Goal: Find specific page/section: Find specific page/section

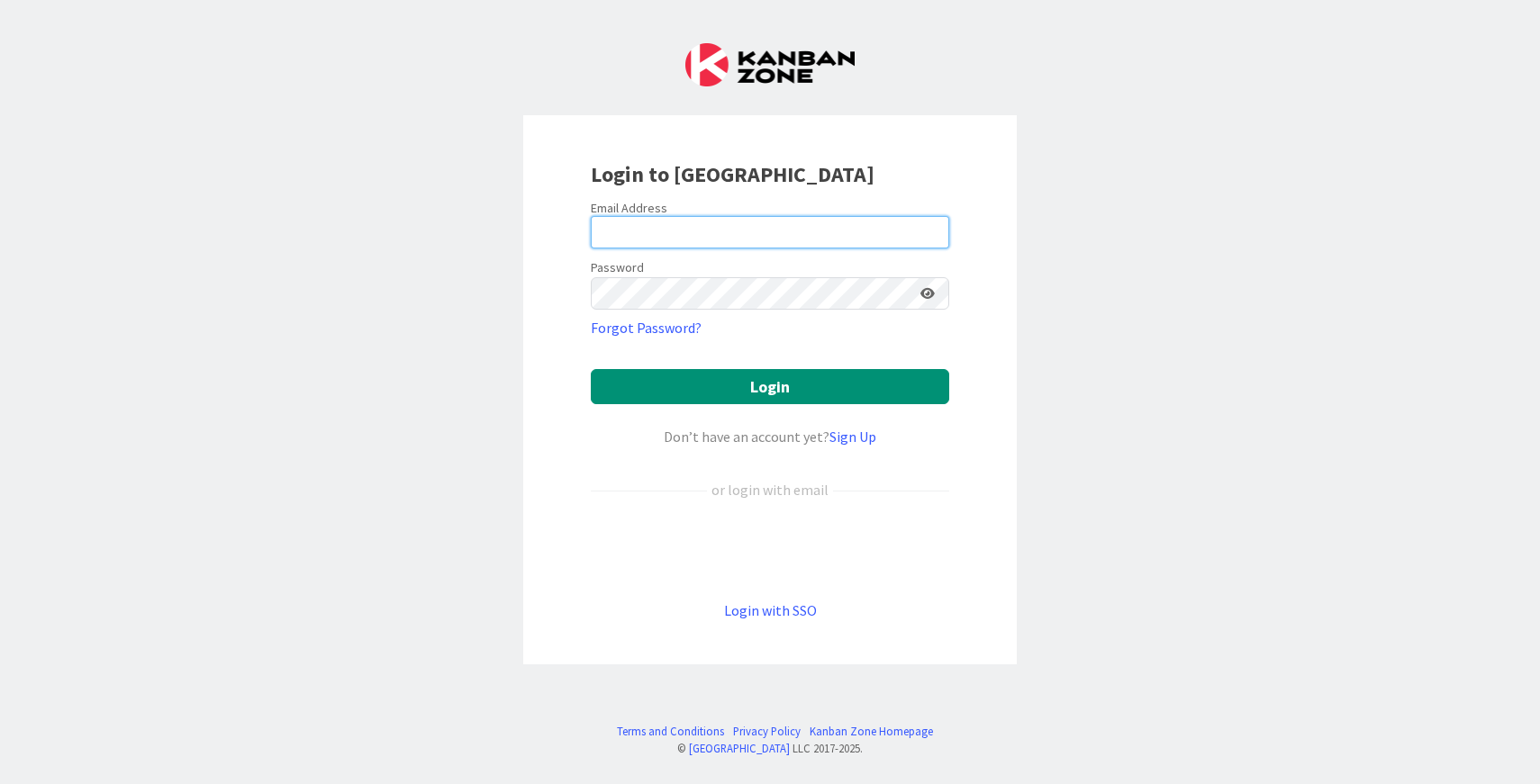
click at [698, 241] on input "email" at bounding box center [770, 232] width 358 height 32
type input "[EMAIL_ADDRESS][PERSON_NAME][DOMAIN_NAME]"
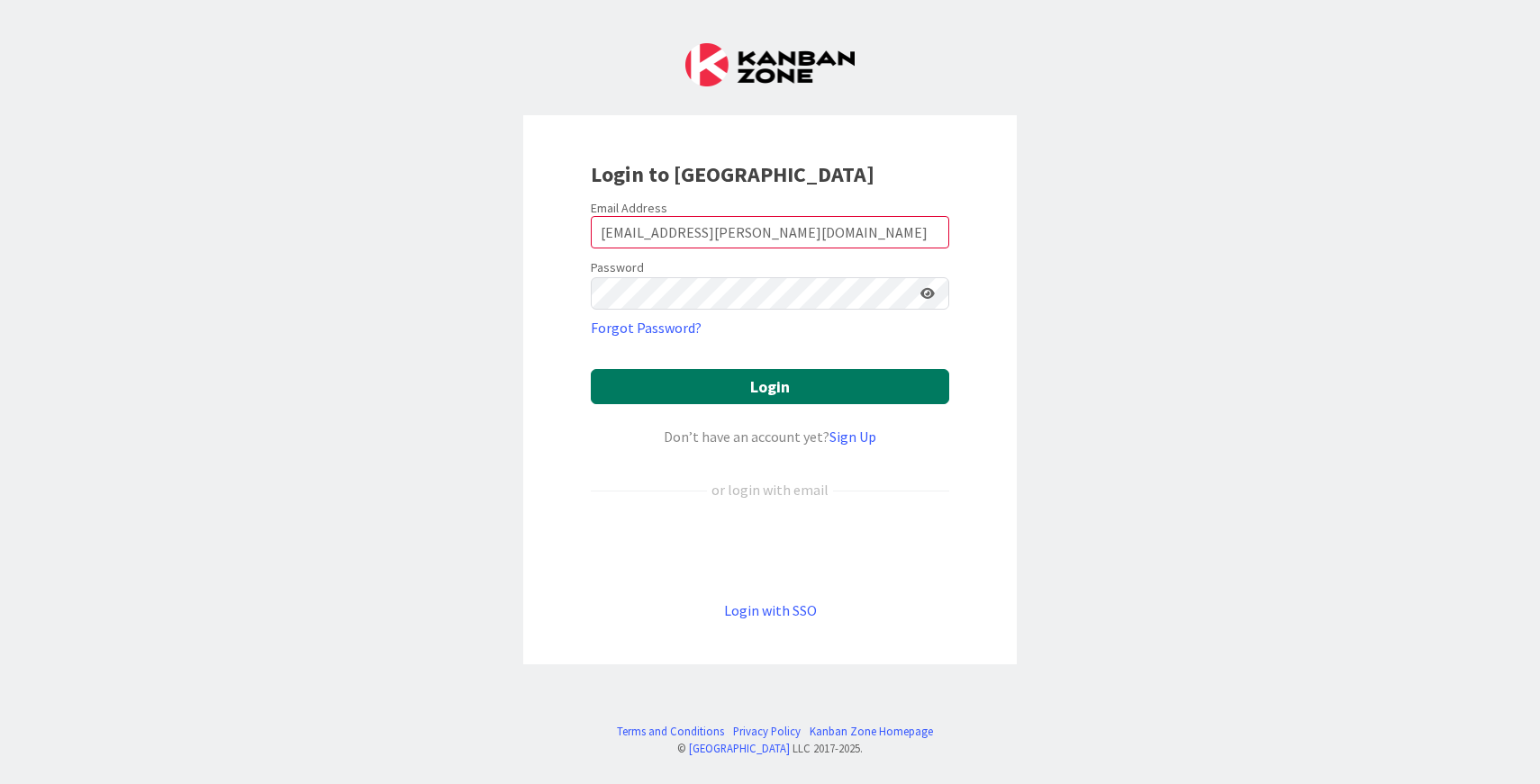
click at [721, 381] on button "Login" at bounding box center [770, 387] width 358 height 35
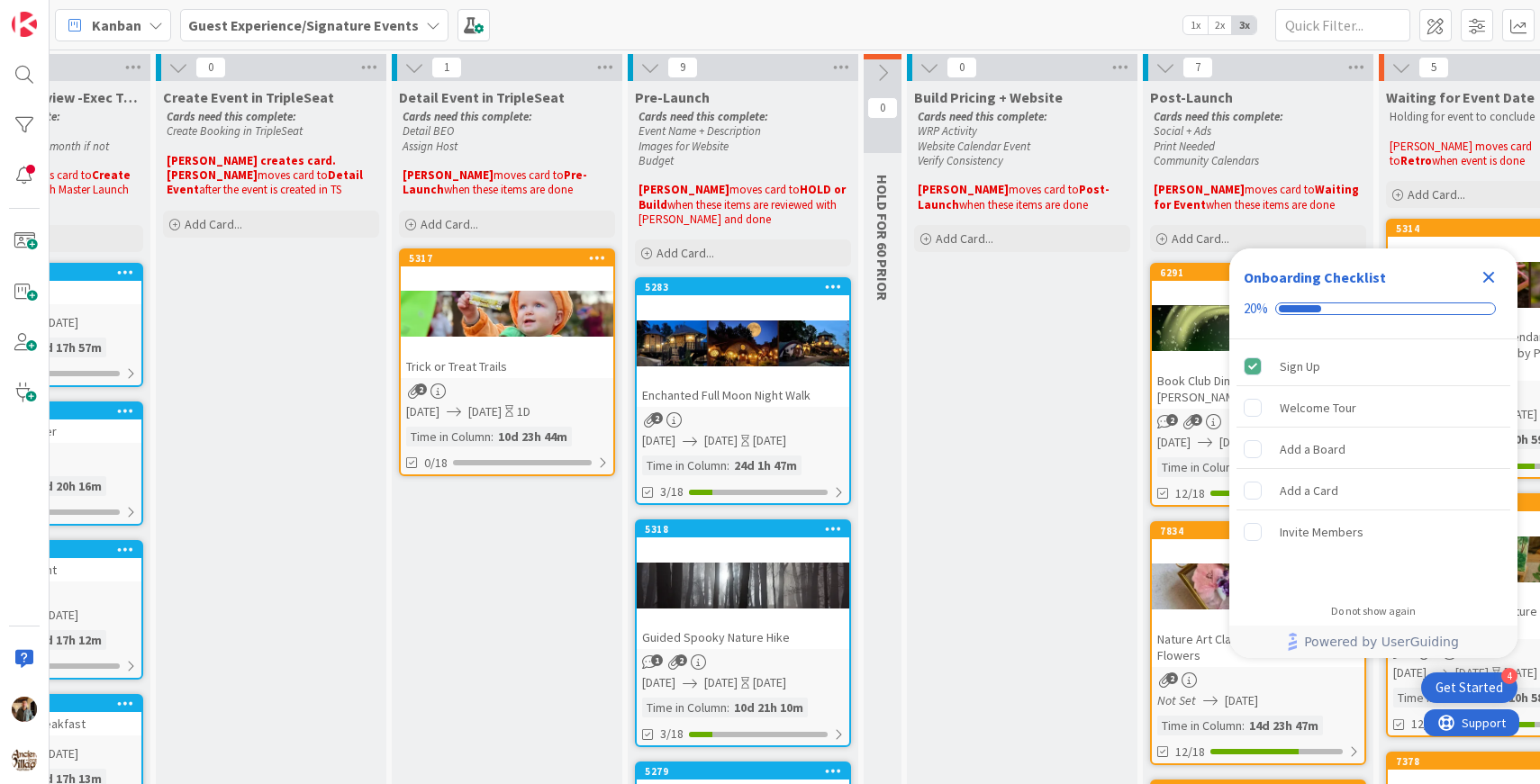
click at [770, 375] on div at bounding box center [743, 342] width 213 height 81
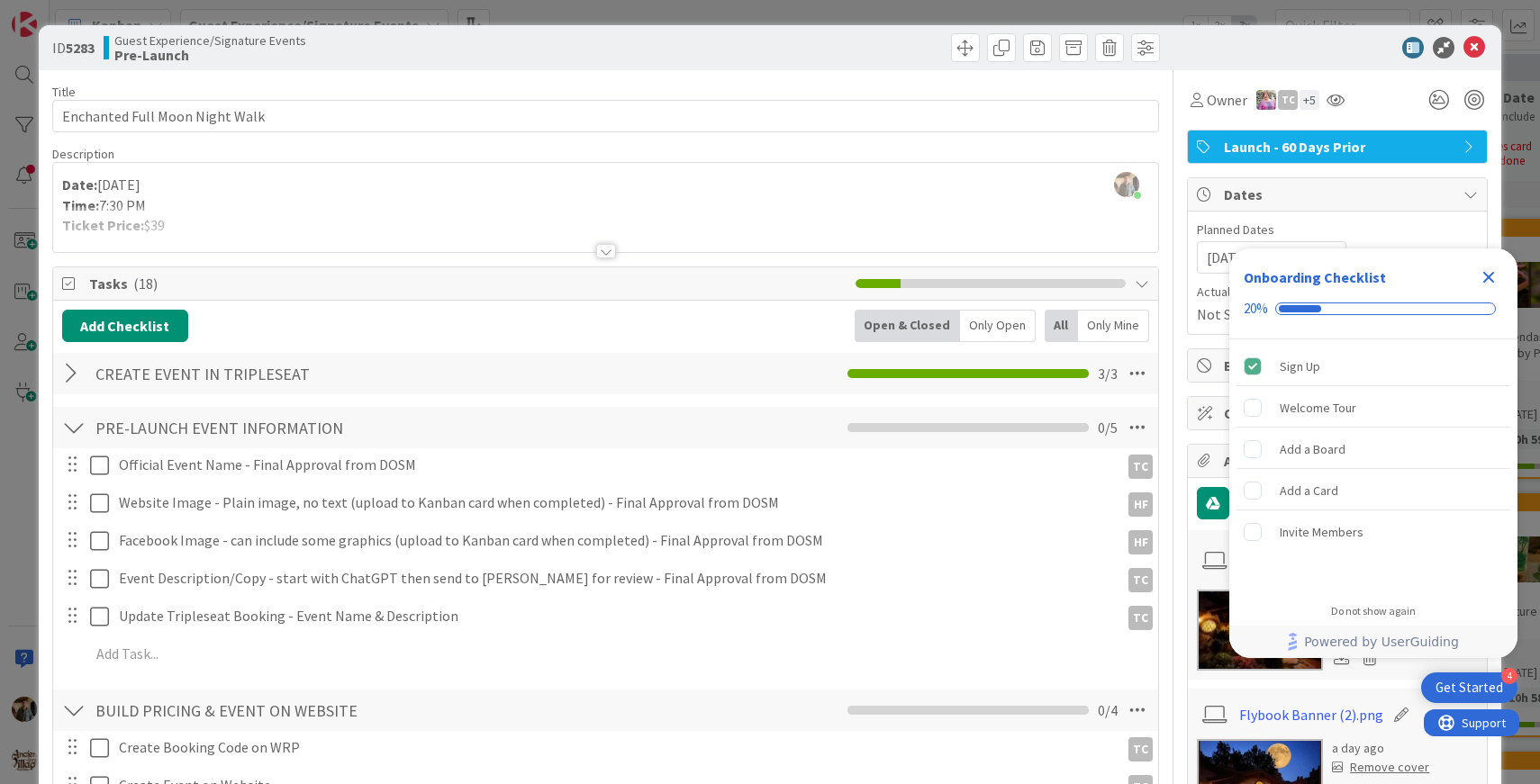
click at [607, 252] on div at bounding box center [606, 251] width 20 height 15
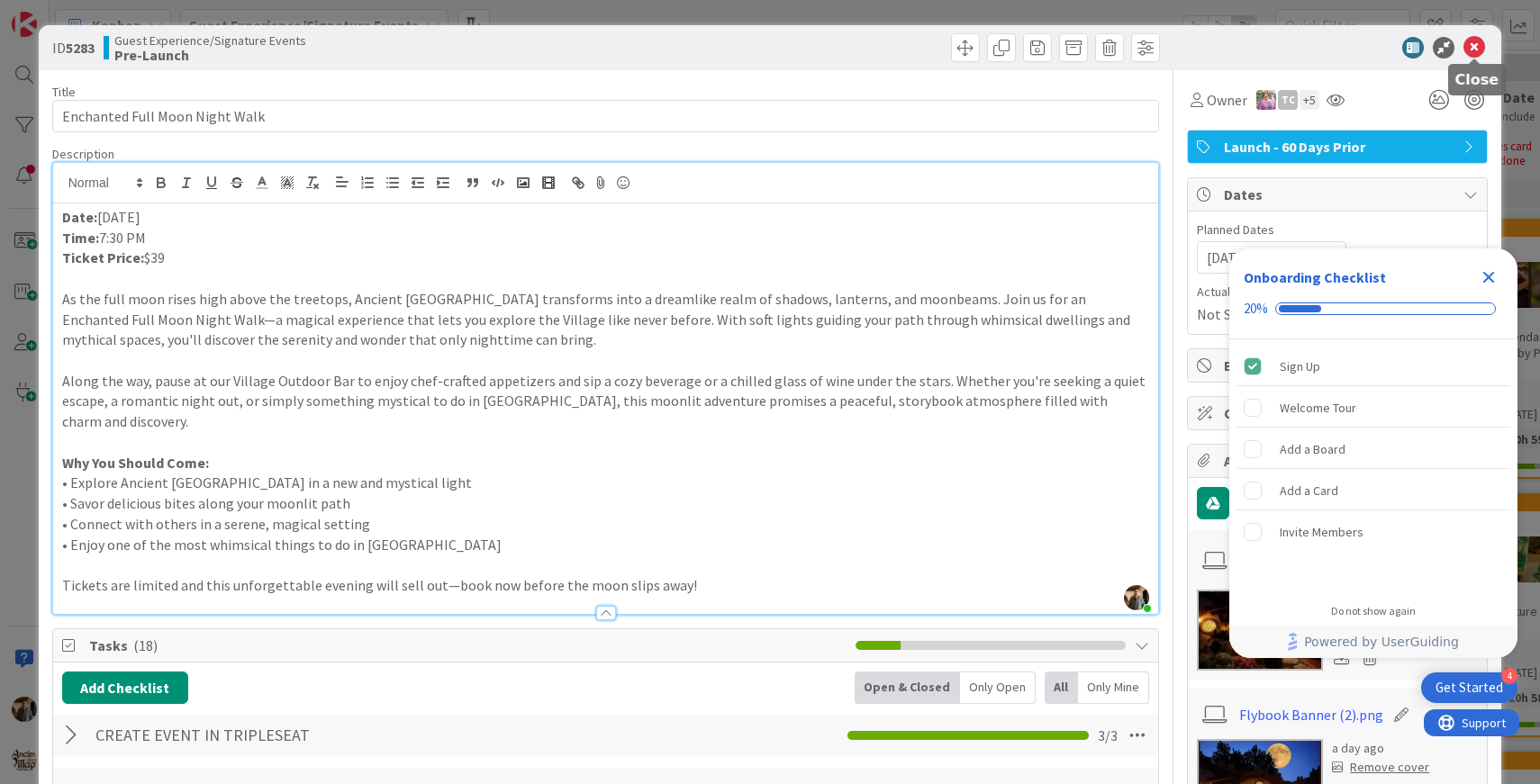
click at [1469, 45] on icon at bounding box center [1474, 48] width 22 height 22
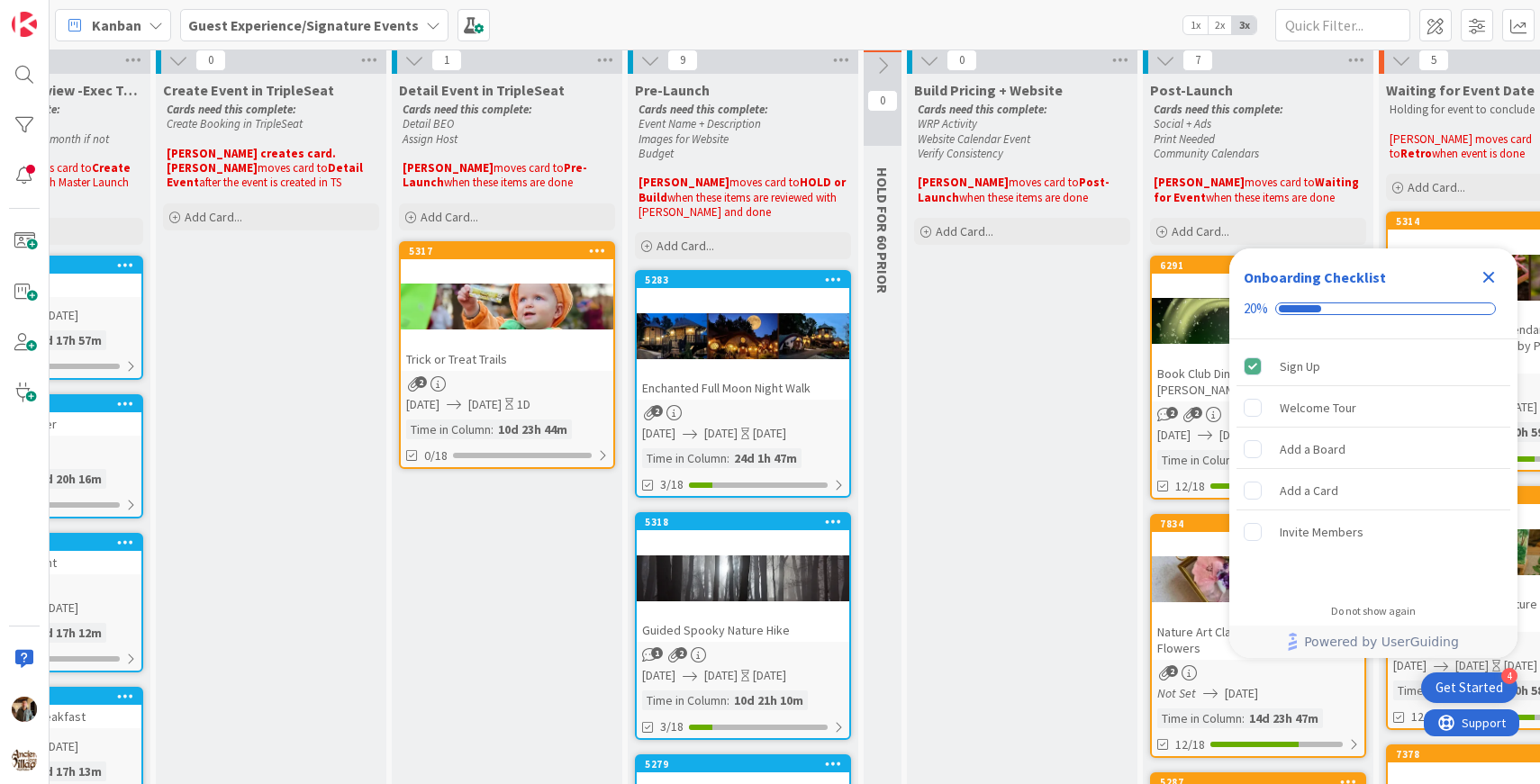
scroll to position [0, 372]
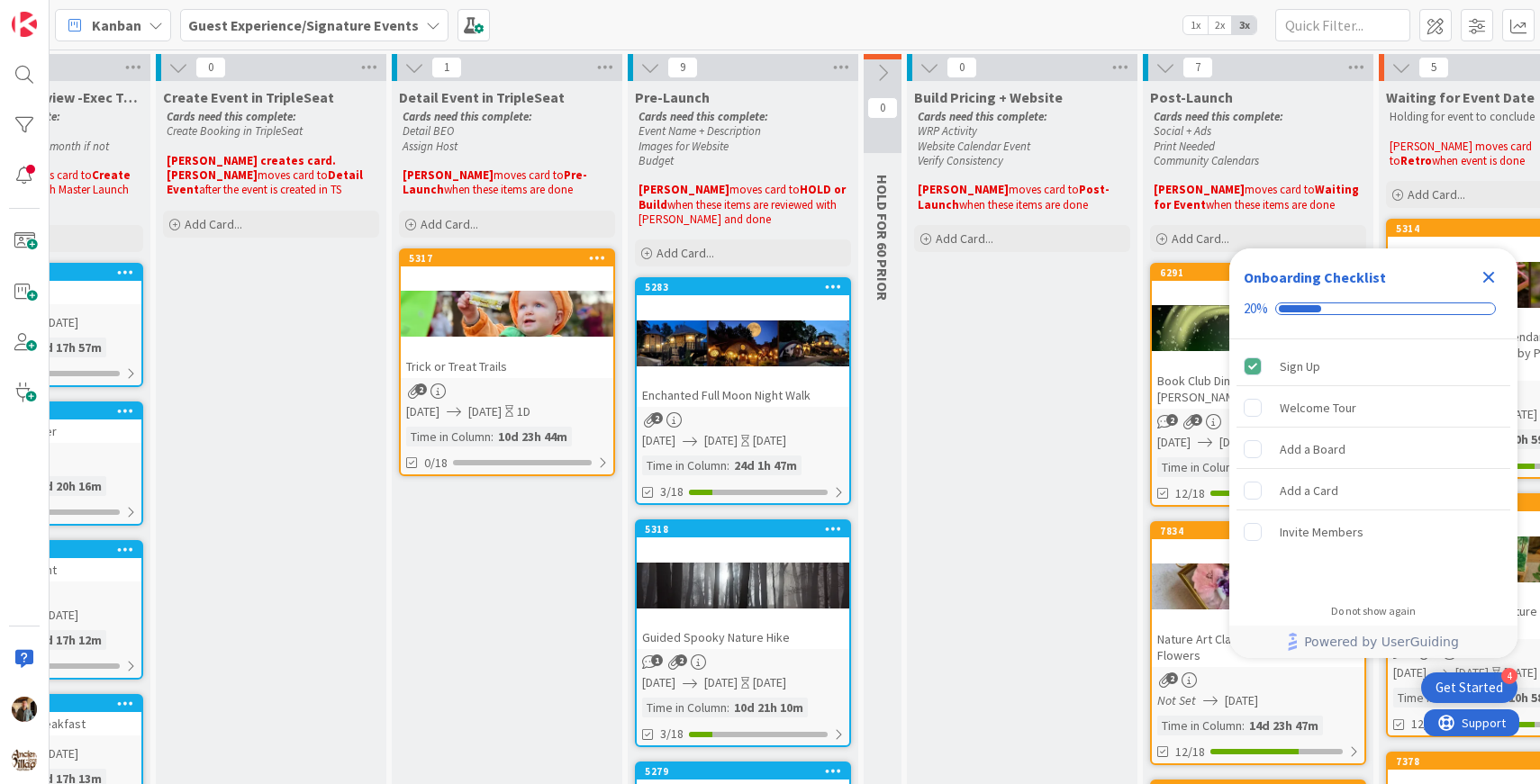
click at [830, 379] on div at bounding box center [743, 342] width 213 height 81
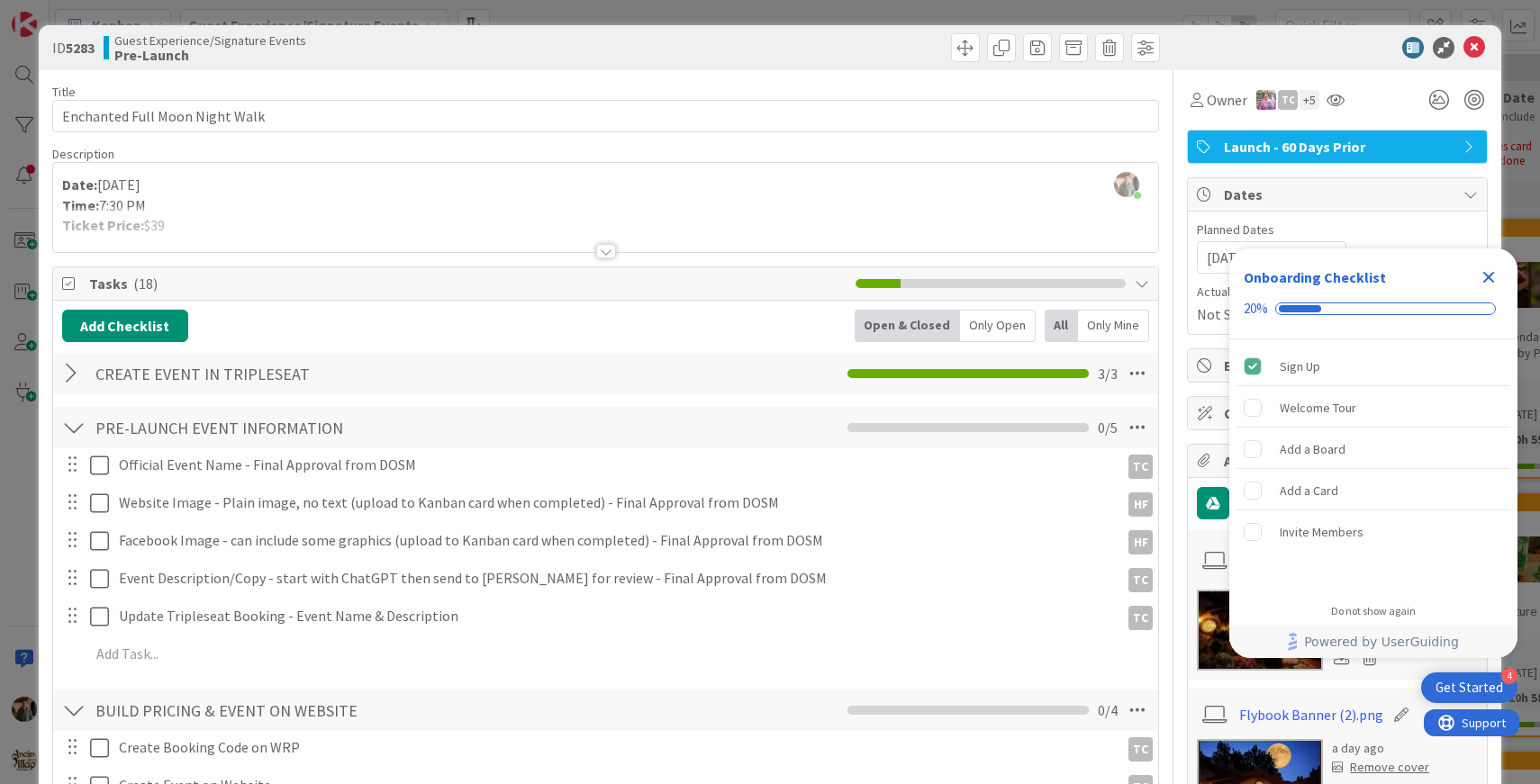
click at [605, 251] on div at bounding box center [606, 251] width 20 height 15
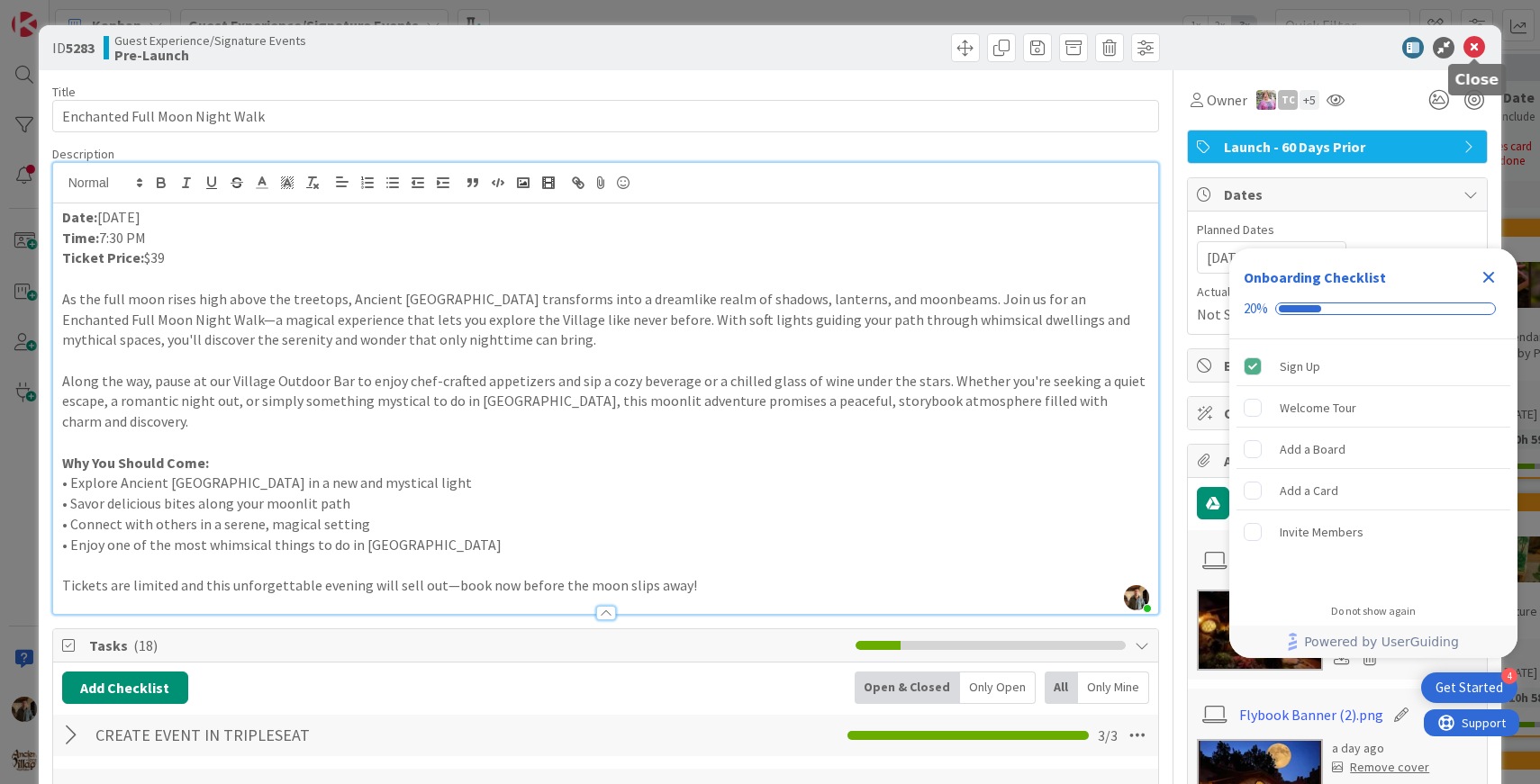
click at [1475, 42] on icon at bounding box center [1474, 48] width 22 height 22
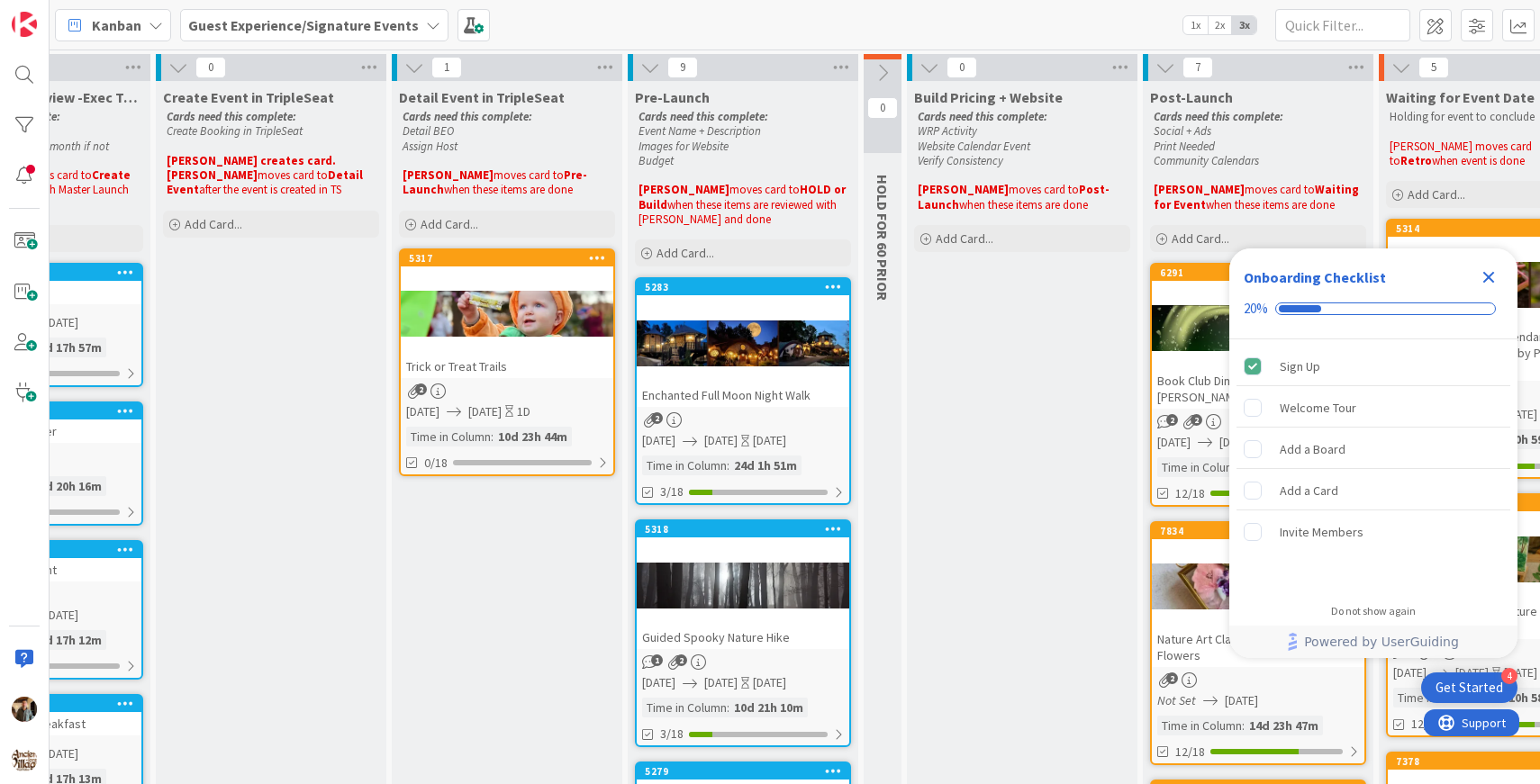
click at [1492, 273] on icon "Close Checklist" at bounding box center [1489, 278] width 12 height 12
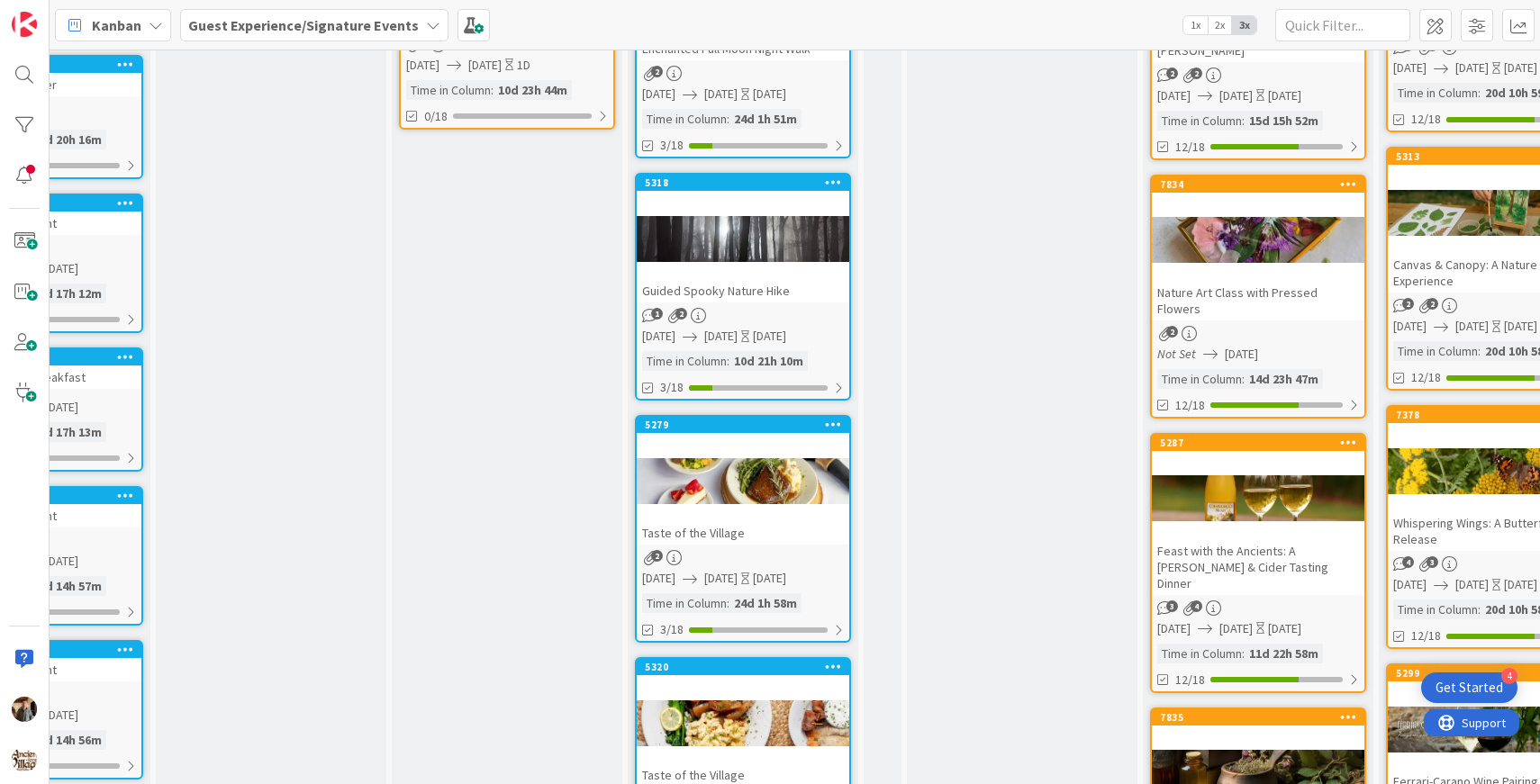
scroll to position [0, 372]
